Goal: Task Accomplishment & Management: Manage account settings

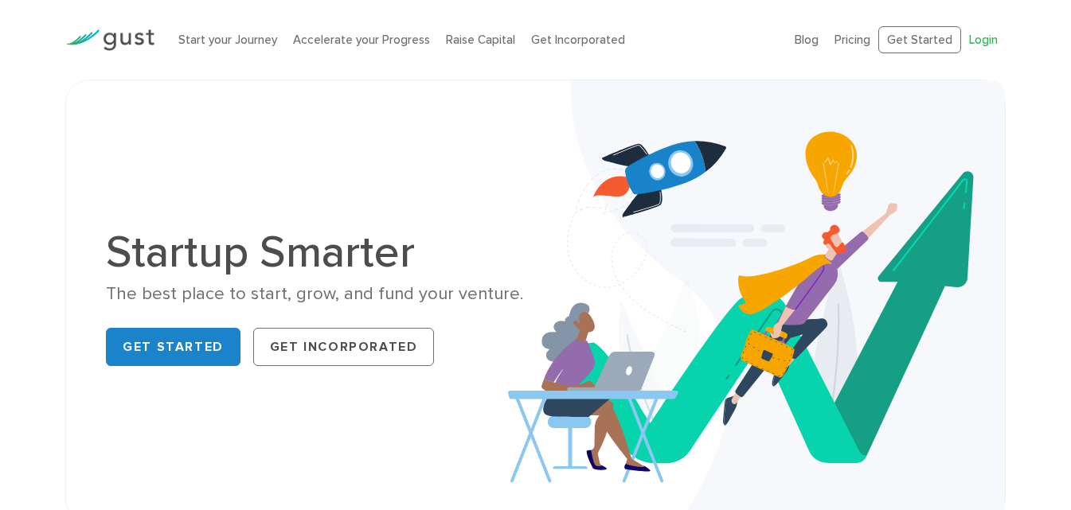
click at [992, 39] on link "Login" at bounding box center [983, 40] width 29 height 14
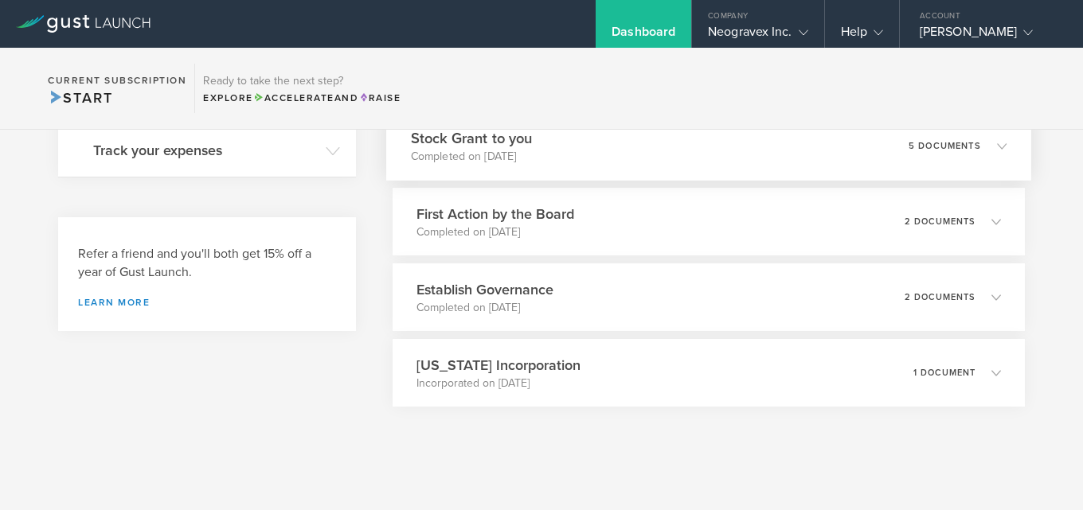
scroll to position [337, 0]
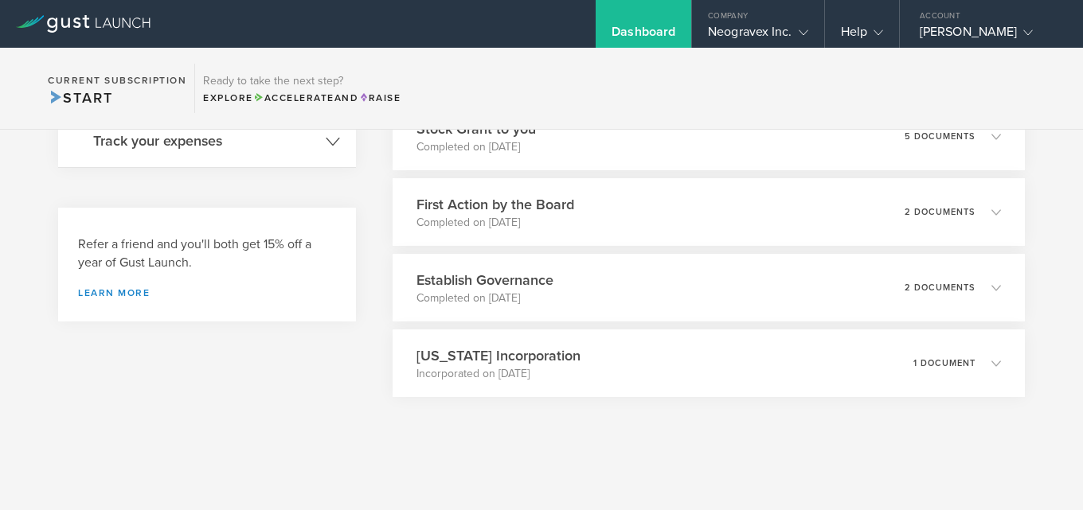
click at [194, 144] on h3 "Track your expenses" at bounding box center [205, 141] width 225 height 21
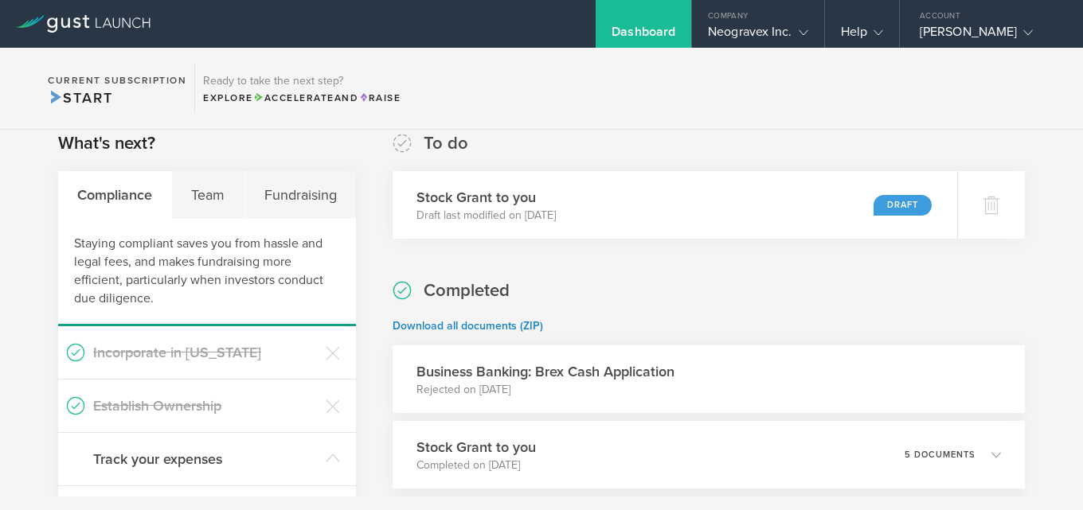
scroll to position [0, 0]
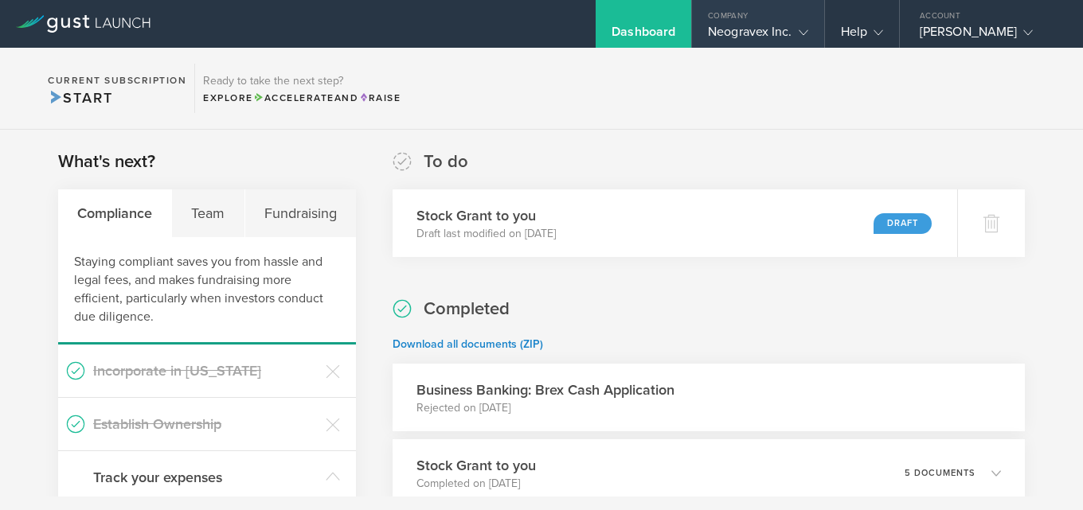
click at [767, 32] on div "Neogravex Inc." at bounding box center [758, 36] width 100 height 24
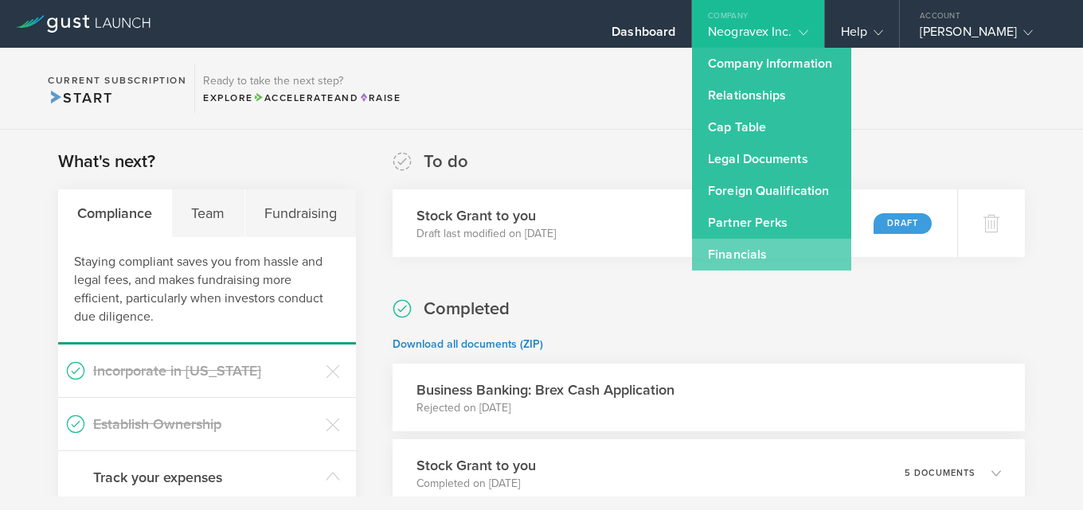
click at [745, 247] on link "Financials" at bounding box center [771, 255] width 159 height 32
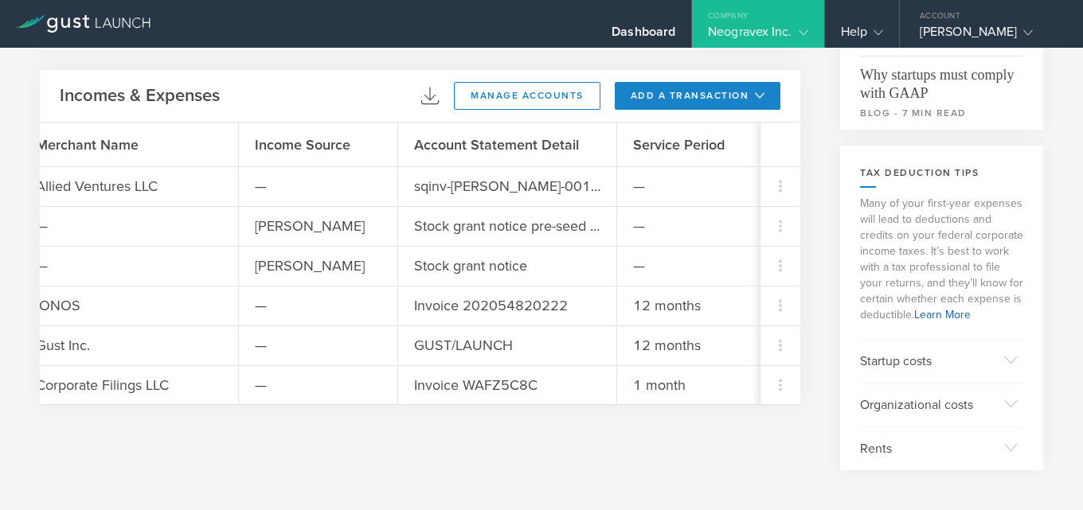
scroll to position [0, 1033]
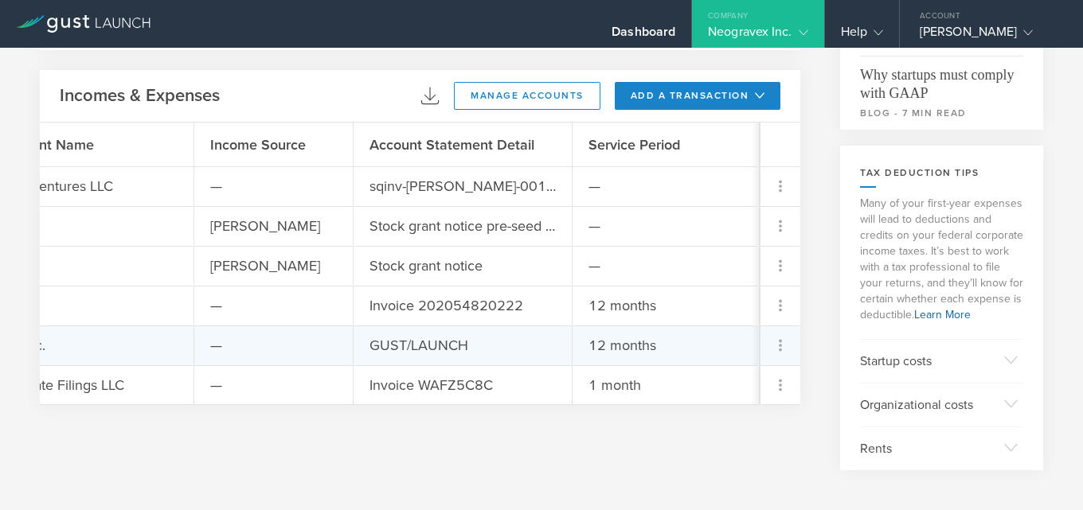
click at [771, 343] on icon at bounding box center [780, 345] width 19 height 19
click at [569, 470] on div at bounding box center [541, 255] width 1083 height 510
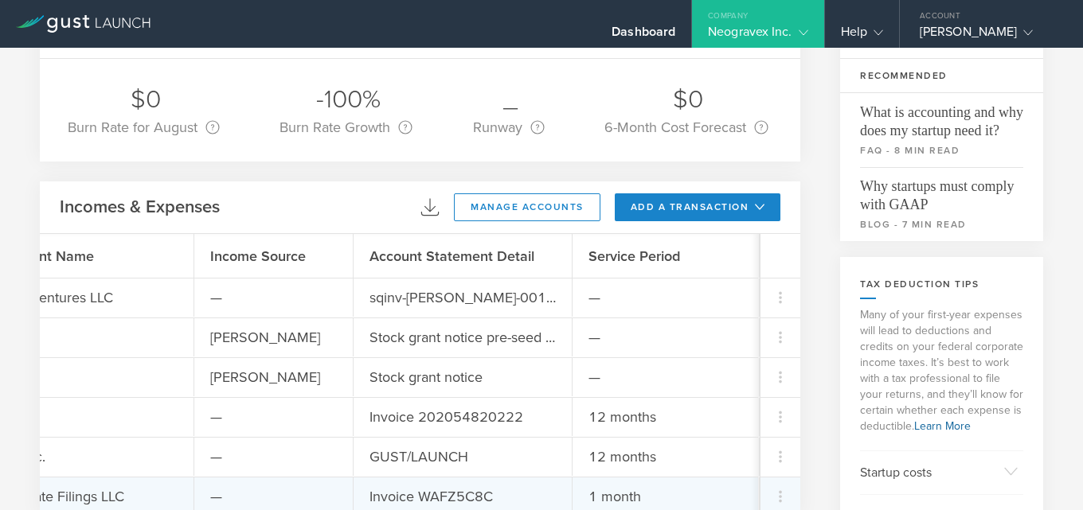
scroll to position [0, 0]
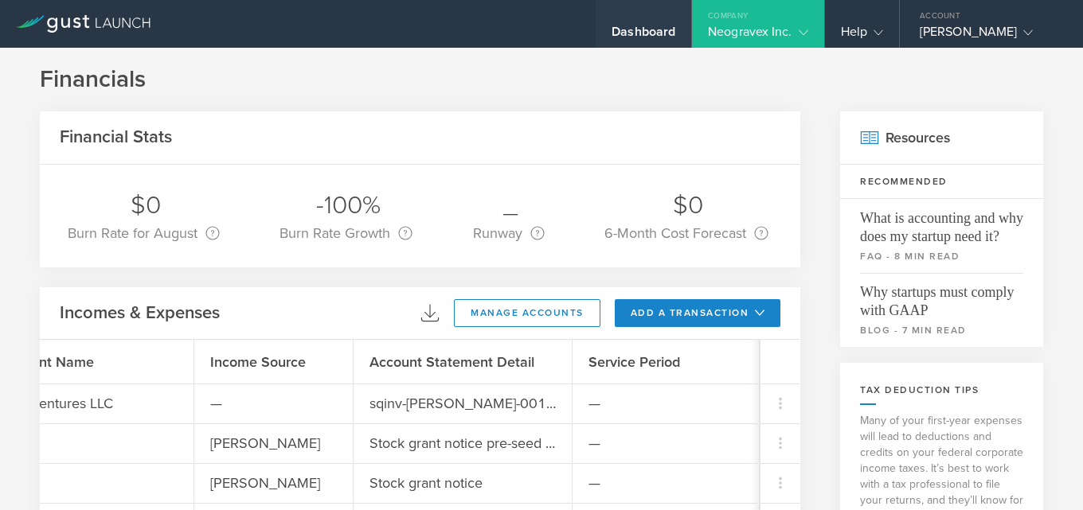
click at [653, 21] on div "Dashboard" at bounding box center [644, 24] width 96 height 48
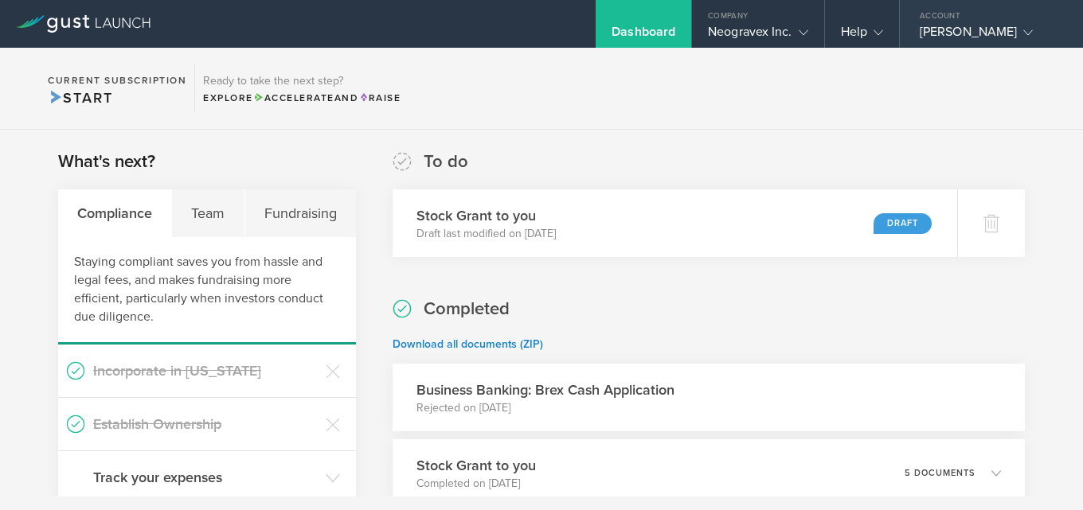
click at [982, 33] on div "Gromkov Dimitry" at bounding box center [987, 36] width 135 height 24
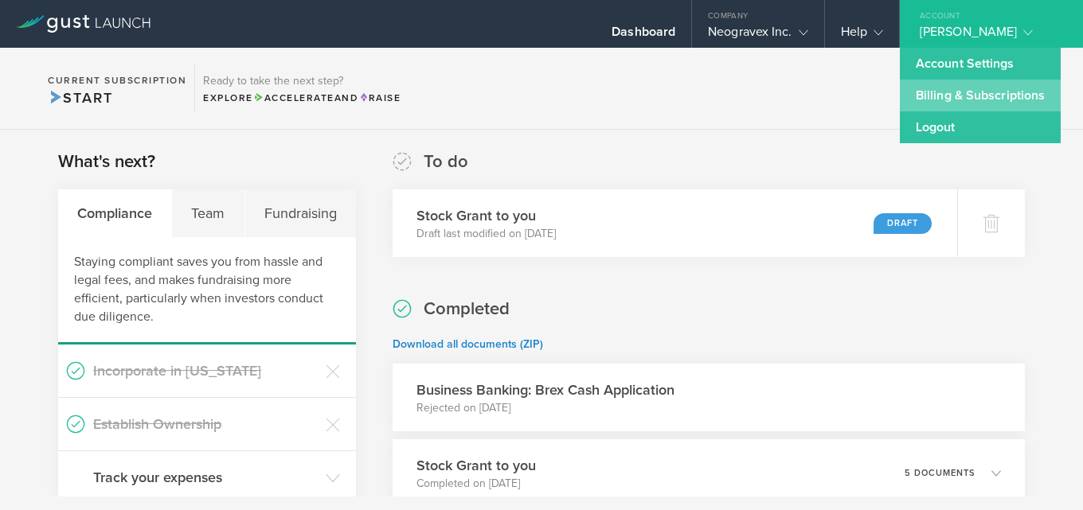
click at [969, 88] on link "Billing & Subscriptions" at bounding box center [980, 96] width 161 height 32
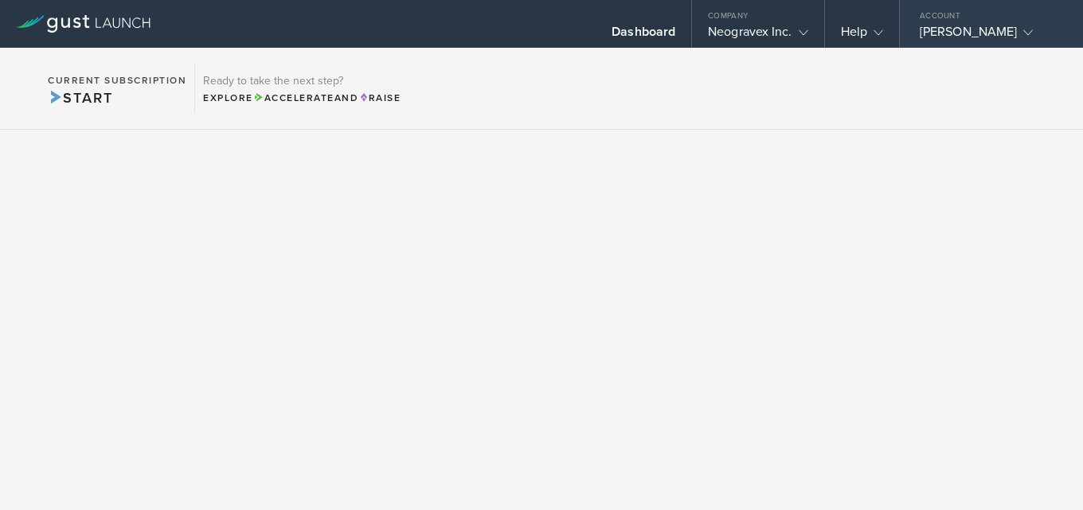
click at [960, 22] on div "Account" at bounding box center [991, 12] width 183 height 24
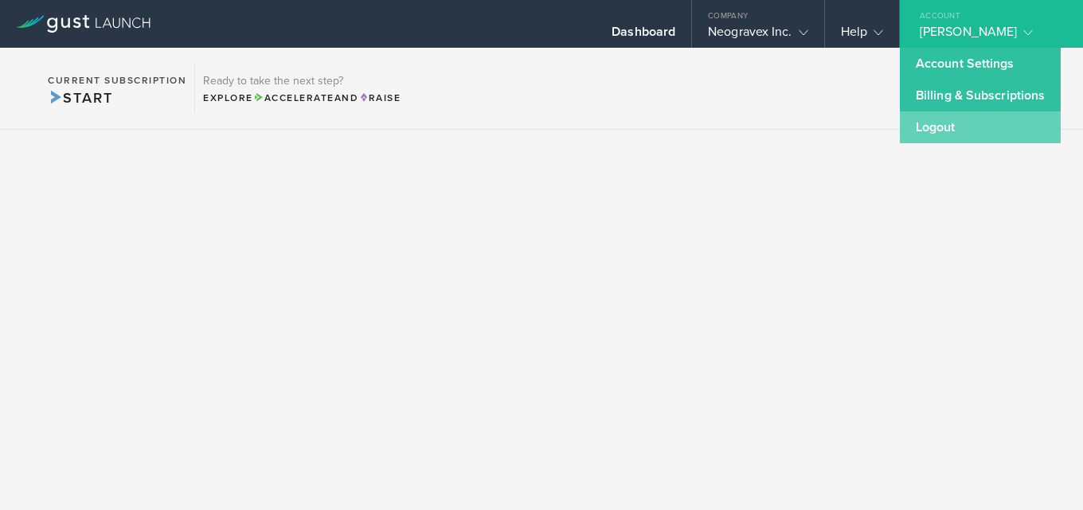
click at [963, 130] on link "Logout" at bounding box center [980, 127] width 161 height 32
